Goal: Task Accomplishment & Management: Manage account settings

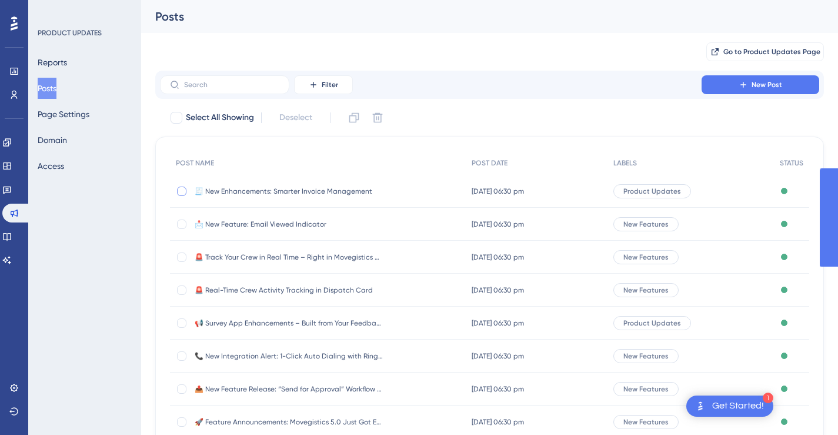
click at [182, 187] on div at bounding box center [181, 190] width 9 height 9
click at [182, 187] on icon at bounding box center [181, 190] width 5 height 9
checkbox input "false"
click at [325, 191] on span "🧾 New Enhancements: Smarter Invoice Management" at bounding box center [289, 190] width 188 height 9
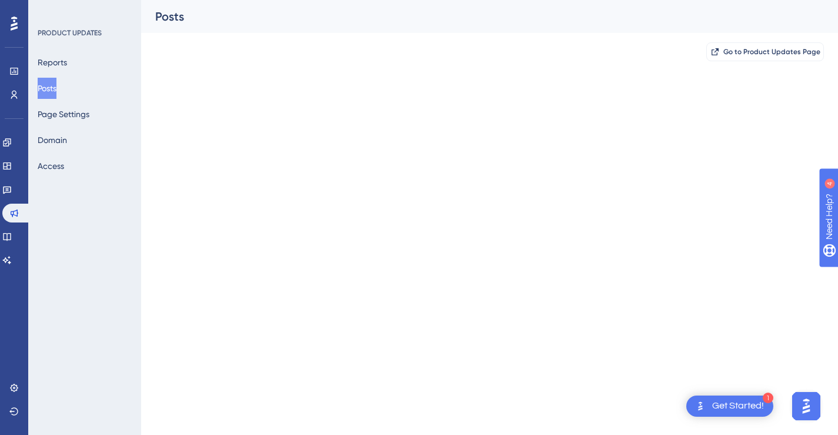
click at [325, 0] on html "1 Get Started! Performance Users Engagement Widgets Feedback Product Updates Kn…" at bounding box center [419, 0] width 838 height 0
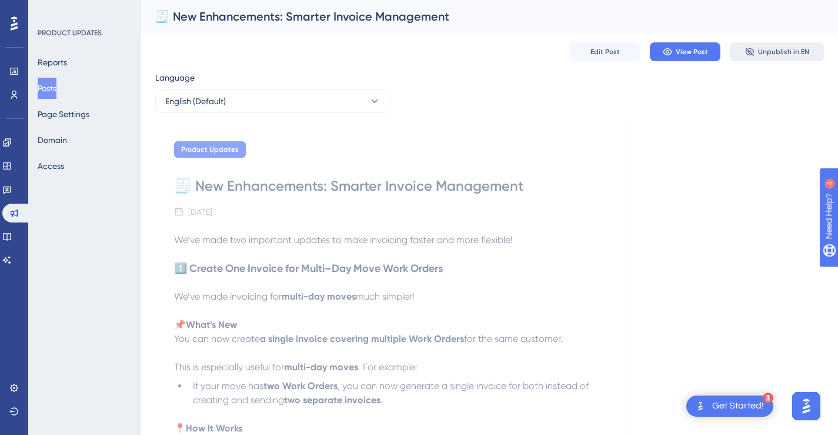
click at [765, 53] on span "Unpublish in EN" at bounding box center [783, 51] width 51 height 9
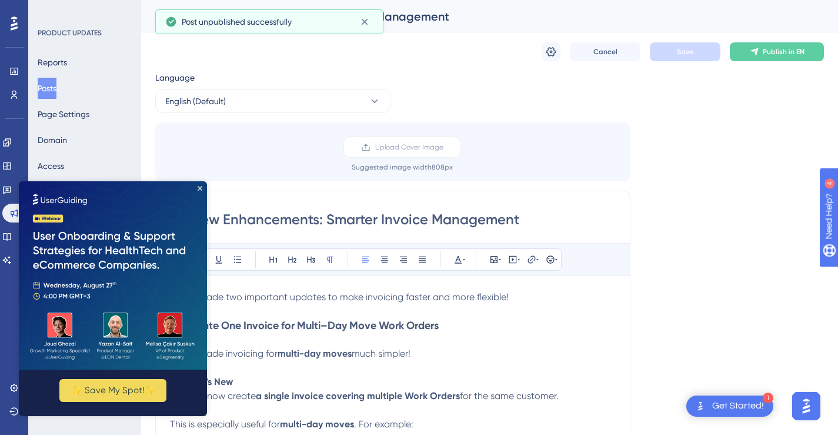
scroll to position [814, 0]
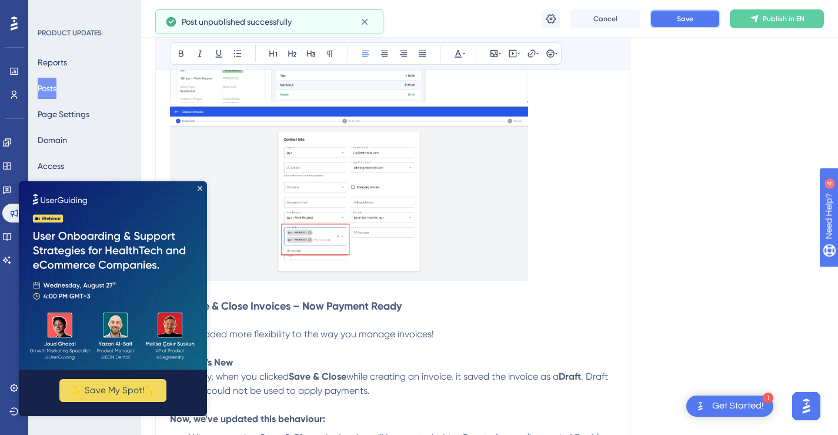
click at [687, 24] on button "Save" at bounding box center [685, 18] width 71 height 19
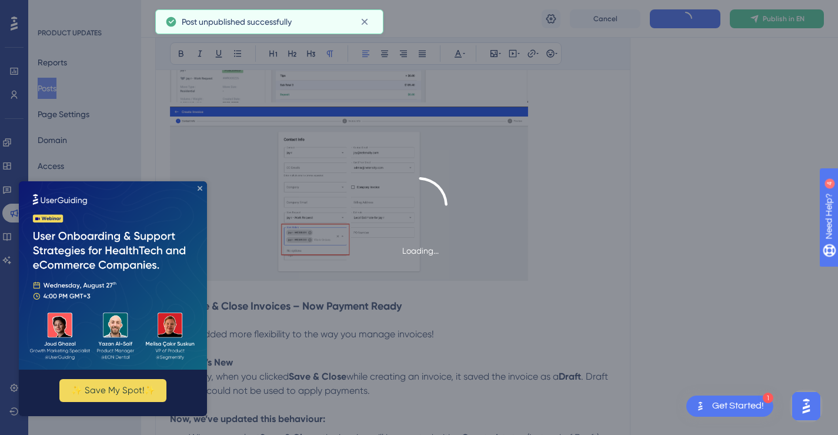
click at [198, 188] on icon "Close Preview" at bounding box center [200, 188] width 5 height 5
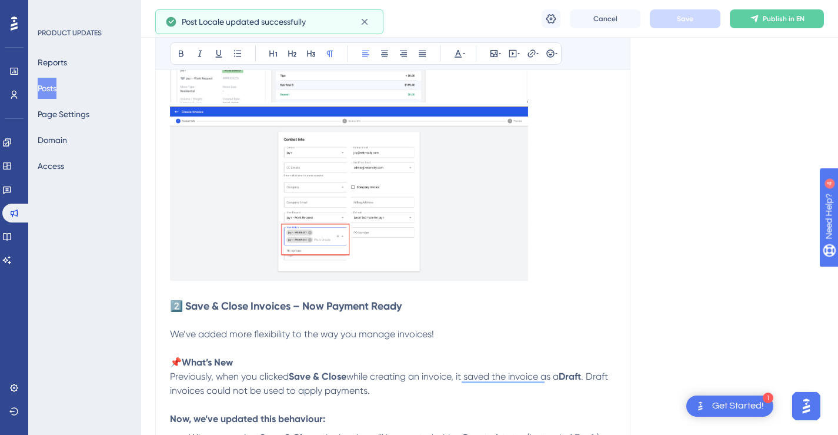
click at [42, 89] on button "Posts" at bounding box center [47, 88] width 19 height 21
